Goal: Leave review/rating: Share an evaluation or opinion about a product, service, or content

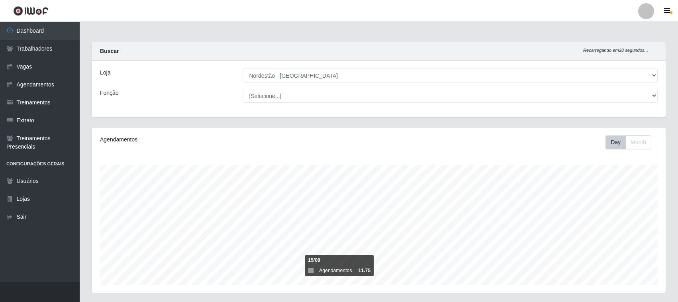
select select "420"
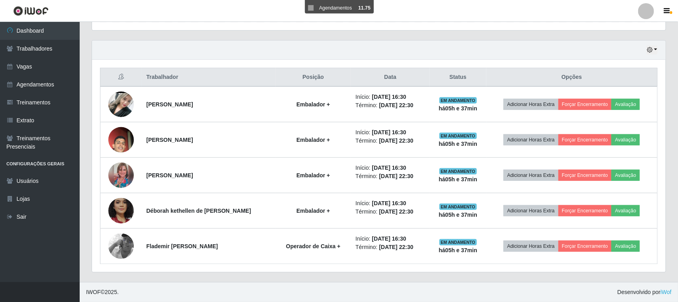
scroll to position [166, 574]
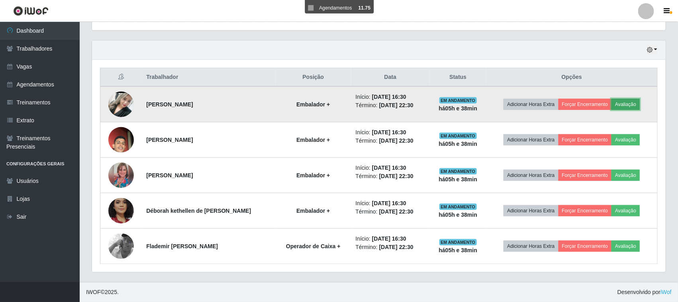
click at [626, 106] on button "Avaliação" at bounding box center [625, 104] width 28 height 11
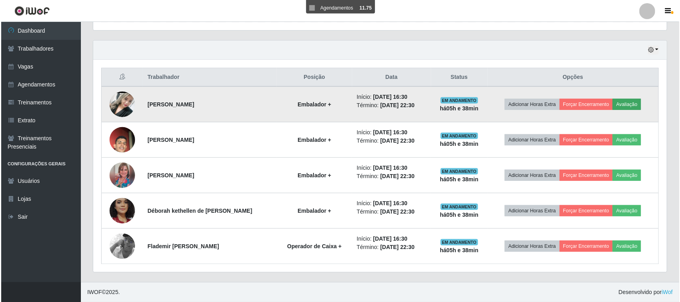
scroll to position [166, 568]
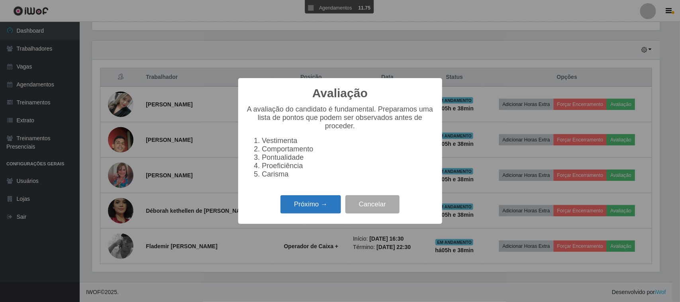
click at [306, 214] on button "Próximo →" at bounding box center [310, 204] width 61 height 19
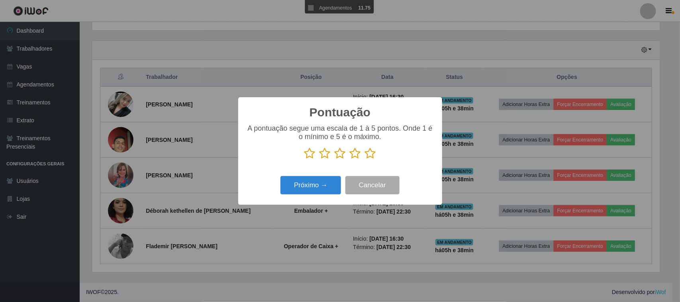
drag, startPoint x: 372, startPoint y: 151, endPoint x: 371, endPoint y: 160, distance: 8.8
click at [372, 152] on icon at bounding box center [370, 153] width 11 height 12
click at [365, 159] on input "radio" at bounding box center [365, 159] width 0 height 0
click at [336, 183] on button "Próximo →" at bounding box center [310, 185] width 61 height 19
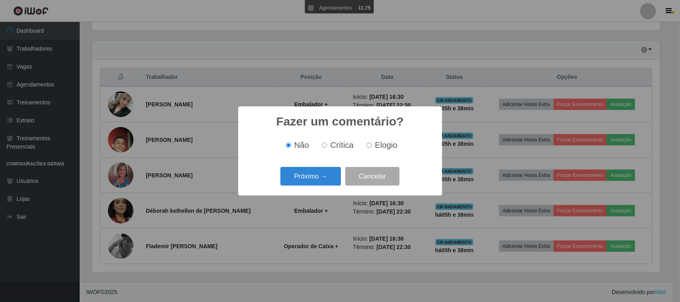
click at [379, 148] on span "Elogio" at bounding box center [386, 145] width 22 height 9
click at [372, 148] on input "Elogio" at bounding box center [368, 145] width 5 height 5
radio input "true"
click at [331, 169] on button "Próximo →" at bounding box center [310, 176] width 61 height 19
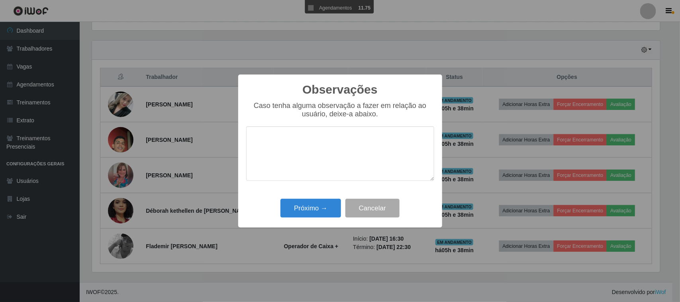
click at [364, 144] on textarea at bounding box center [340, 153] width 188 height 55
type textarea "pontual"
click at [317, 208] on button "Próximo →" at bounding box center [310, 208] width 61 height 19
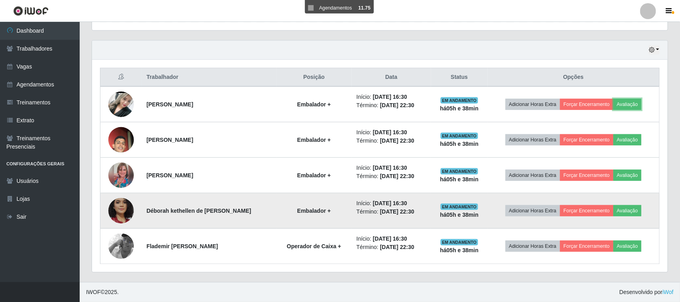
scroll to position [166, 574]
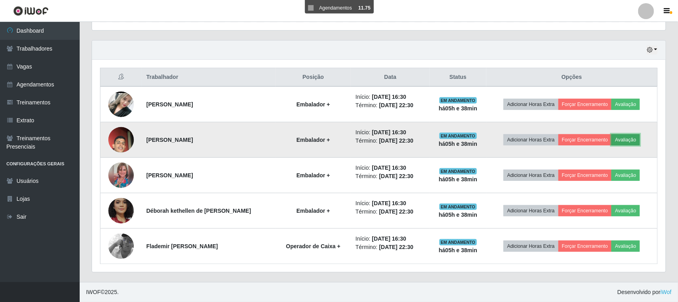
click at [633, 139] on button "Avaliação" at bounding box center [625, 139] width 28 height 11
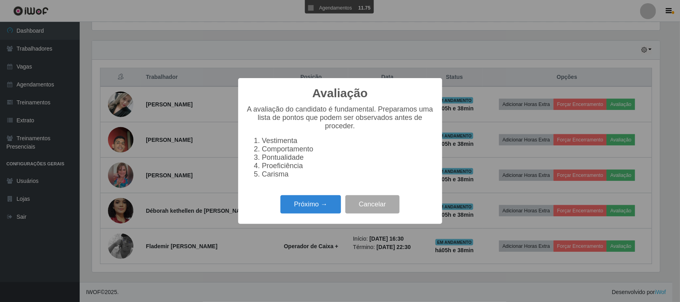
scroll to position [166, 568]
click at [296, 208] on button "Próximo →" at bounding box center [310, 204] width 61 height 19
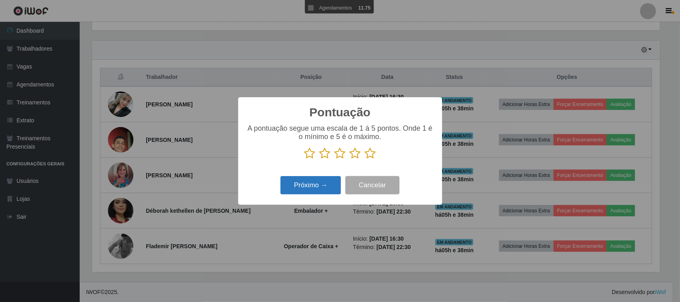
drag, startPoint x: 368, startPoint y: 155, endPoint x: 331, endPoint y: 179, distance: 43.9
click at [368, 155] on icon at bounding box center [370, 153] width 11 height 12
click at [365, 159] on input "radio" at bounding box center [365, 159] width 0 height 0
click at [327, 183] on button "Próximo →" at bounding box center [310, 185] width 61 height 19
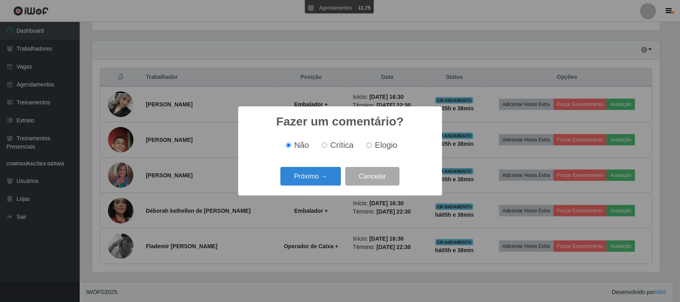
click at [382, 145] on span "Elogio" at bounding box center [386, 145] width 22 height 9
click at [372, 145] on input "Elogio" at bounding box center [368, 145] width 5 height 5
radio input "true"
click at [316, 178] on button "Próximo →" at bounding box center [310, 176] width 61 height 19
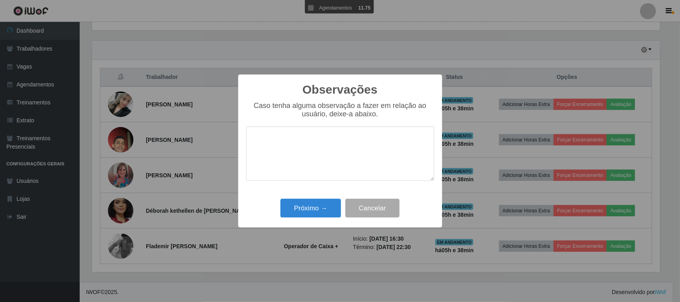
click at [356, 148] on textarea at bounding box center [340, 153] width 188 height 55
type textarea "pontual"
click at [334, 207] on button "Próximo →" at bounding box center [310, 208] width 61 height 19
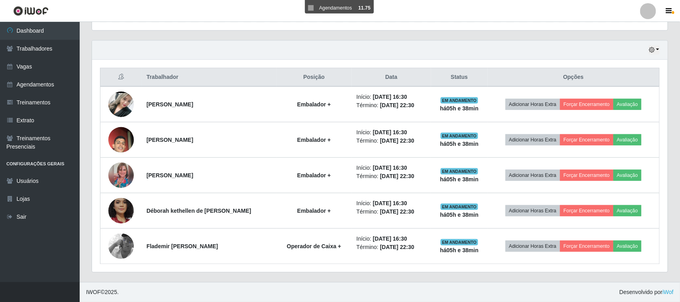
scroll to position [166, 574]
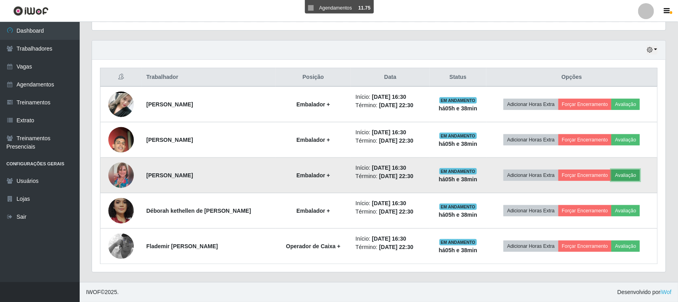
click at [629, 178] on button "Avaliação" at bounding box center [625, 175] width 28 height 11
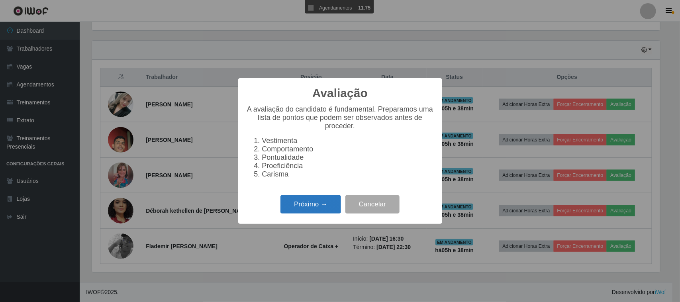
click at [327, 209] on button "Próximo →" at bounding box center [310, 204] width 61 height 19
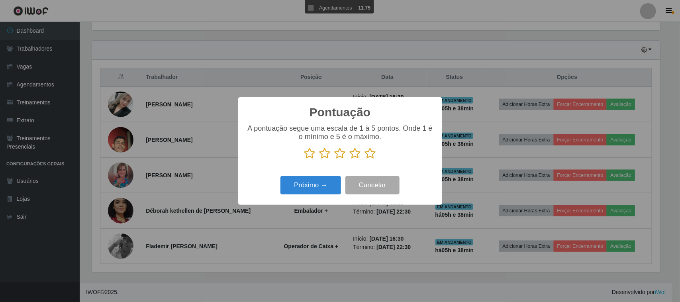
click at [372, 158] on icon at bounding box center [370, 153] width 11 height 12
click at [365, 159] on input "radio" at bounding box center [365, 159] width 0 height 0
click at [329, 180] on button "Próximo →" at bounding box center [310, 185] width 61 height 19
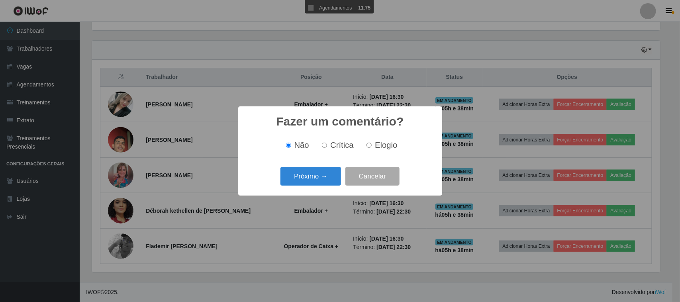
click at [357, 154] on div "Não Crítica Elogio" at bounding box center [340, 145] width 188 height 24
click at [375, 149] on span "Elogio" at bounding box center [386, 145] width 22 height 9
click at [372, 148] on input "Elogio" at bounding box center [368, 145] width 5 height 5
radio input "true"
click at [325, 170] on button "Próximo →" at bounding box center [310, 176] width 61 height 19
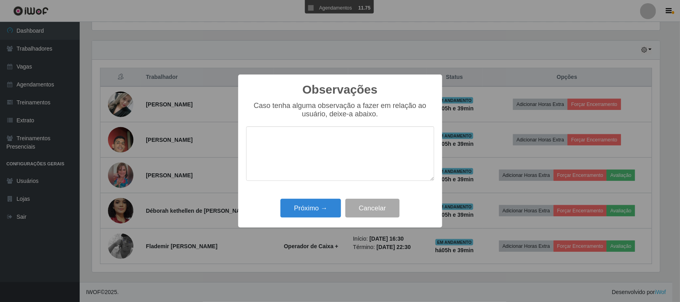
click at [366, 144] on textarea at bounding box center [340, 153] width 188 height 55
type textarea "pontual"
click at [326, 205] on button "Próximo →" at bounding box center [310, 208] width 61 height 19
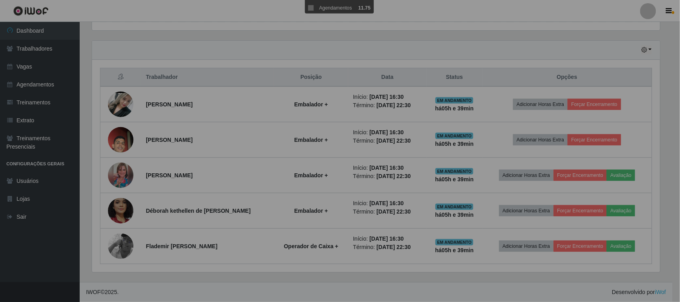
scroll to position [166, 574]
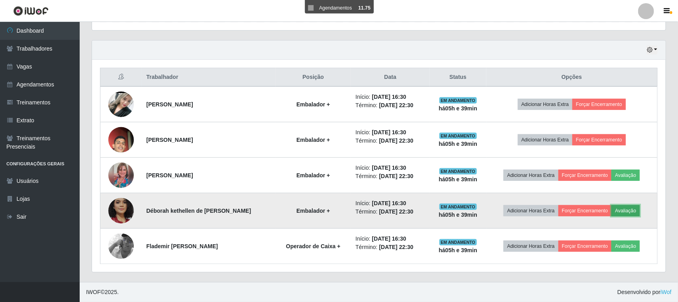
click at [632, 213] on button "Avaliação" at bounding box center [625, 210] width 28 height 11
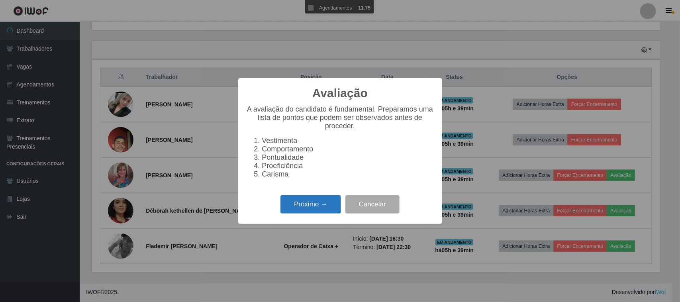
click at [311, 206] on button "Próximo →" at bounding box center [310, 204] width 61 height 19
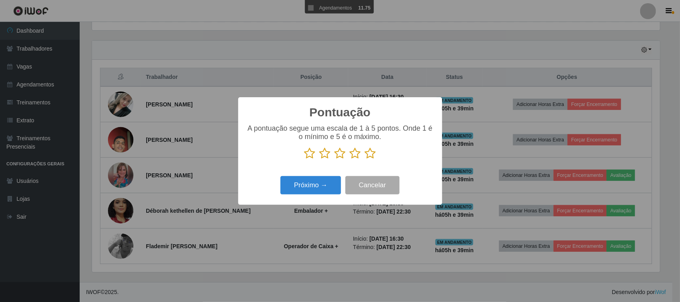
click at [371, 155] on icon at bounding box center [370, 153] width 11 height 12
click at [365, 159] on input "radio" at bounding box center [365, 159] width 0 height 0
click at [321, 182] on button "Próximo →" at bounding box center [310, 185] width 61 height 19
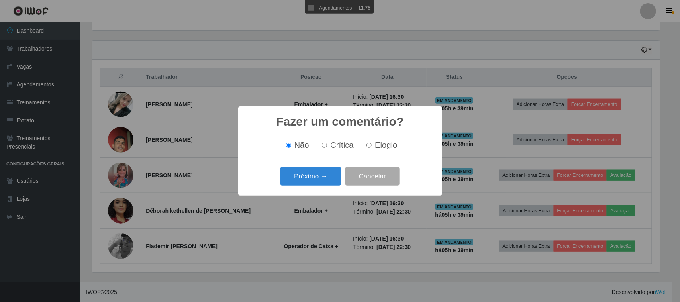
click at [381, 143] on span "Elogio" at bounding box center [386, 145] width 22 height 9
click at [372, 143] on input "Elogio" at bounding box center [368, 145] width 5 height 5
radio input "true"
click at [299, 180] on button "Próximo →" at bounding box center [310, 176] width 61 height 19
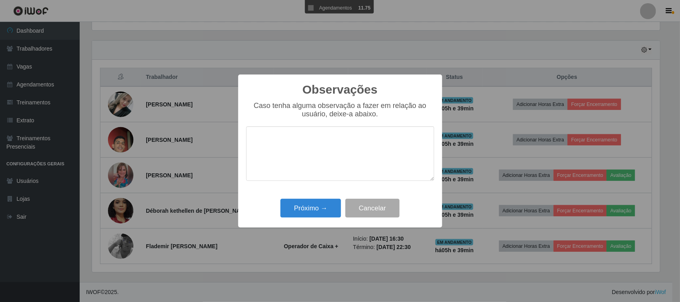
click at [395, 146] on textarea at bounding box center [340, 153] width 188 height 55
type textarea "desempenha bem sua função"
click at [323, 210] on button "Próximo →" at bounding box center [310, 208] width 61 height 19
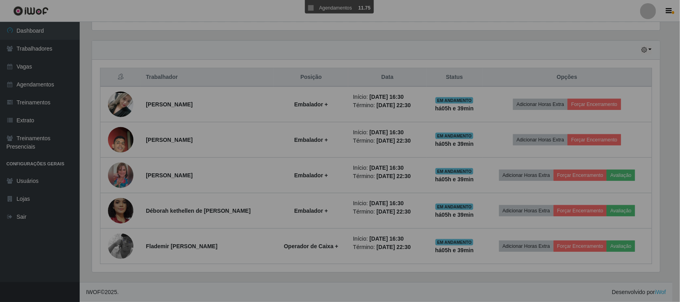
scroll to position [166, 574]
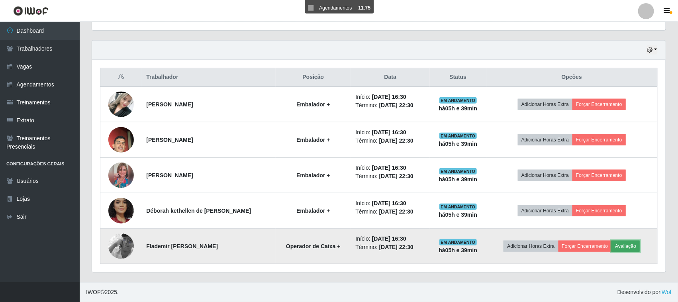
click at [625, 244] on button "Avaliação" at bounding box center [625, 246] width 28 height 11
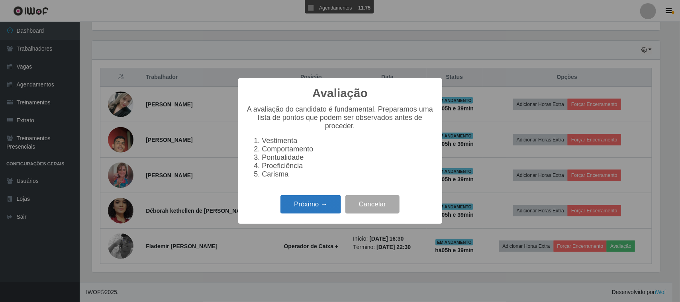
click at [301, 210] on button "Próximo →" at bounding box center [310, 204] width 61 height 19
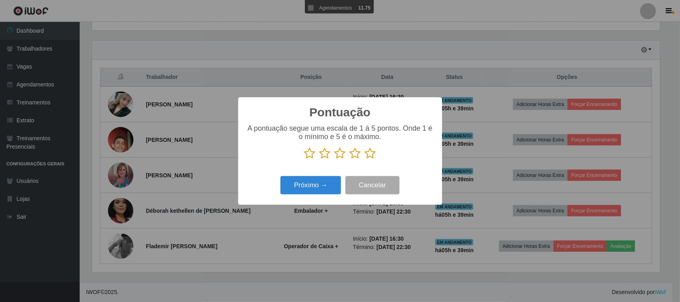
click at [372, 155] on icon at bounding box center [370, 153] width 11 height 12
click at [365, 159] on input "radio" at bounding box center [365, 159] width 0 height 0
click at [311, 195] on button "Próximo →" at bounding box center [310, 185] width 61 height 19
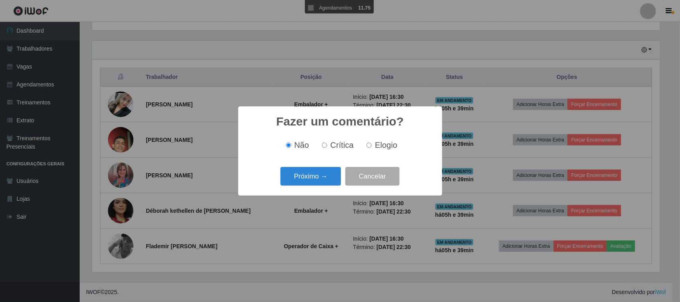
click at [377, 145] on span "Elogio" at bounding box center [386, 145] width 22 height 9
click at [372, 145] on input "Elogio" at bounding box center [368, 145] width 5 height 5
radio input "true"
click at [327, 172] on button "Próximo →" at bounding box center [310, 176] width 61 height 19
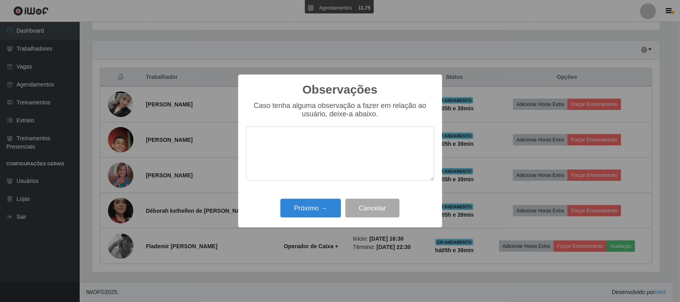
click at [360, 149] on textarea at bounding box center [340, 153] width 188 height 55
type textarea "desempenha bem sua função"
click at [314, 206] on button "Próximo →" at bounding box center [310, 208] width 61 height 19
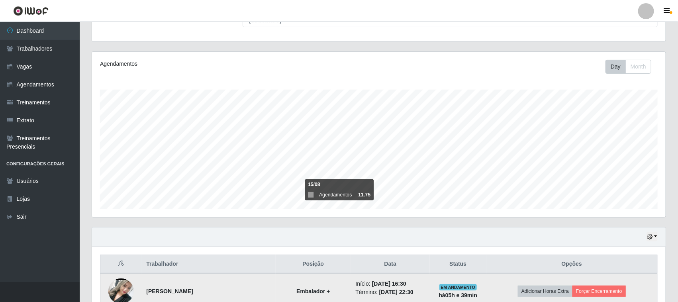
scroll to position [0, 0]
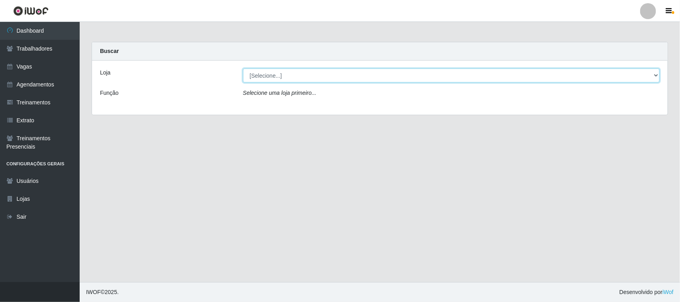
drag, startPoint x: 372, startPoint y: 75, endPoint x: 364, endPoint y: 82, distance: 10.7
click at [372, 75] on select "[Selecione...] Nordestão - [GEOGRAPHIC_DATA]" at bounding box center [451, 76] width 417 height 14
select select "420"
click at [243, 69] on select "[Selecione...] Nordestão - [GEOGRAPHIC_DATA]" at bounding box center [451, 76] width 417 height 14
